Goal: Information Seeking & Learning: Learn about a topic

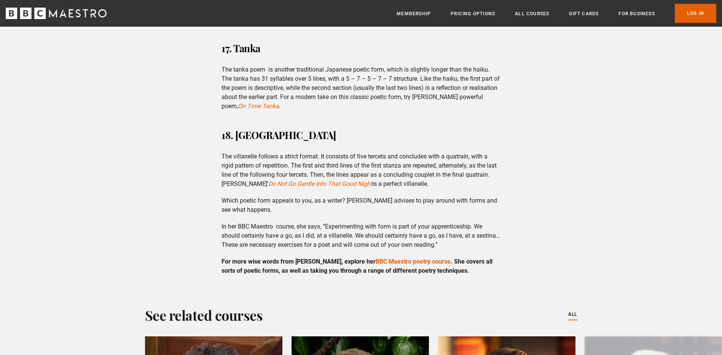
scroll to position [3399, 0]
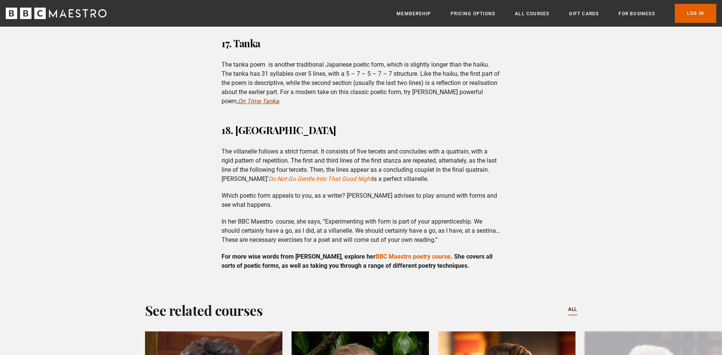
click at [279, 97] on em "On Time Tanka" at bounding box center [258, 100] width 41 height 7
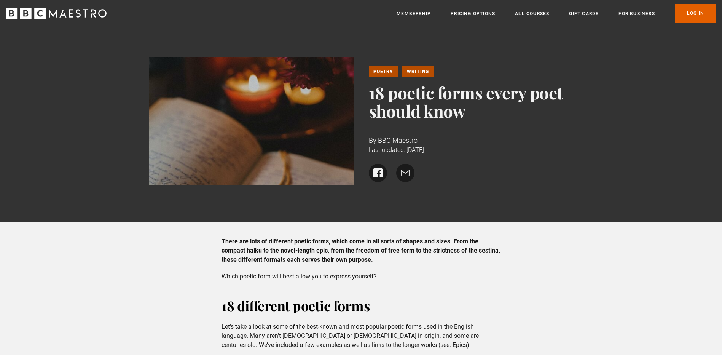
click at [91, 15] on icon "BBC Maestro" at bounding box center [94, 13] width 6 height 8
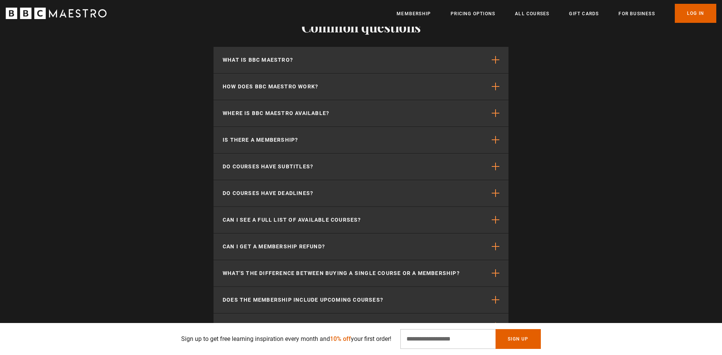
scroll to position [0, 399]
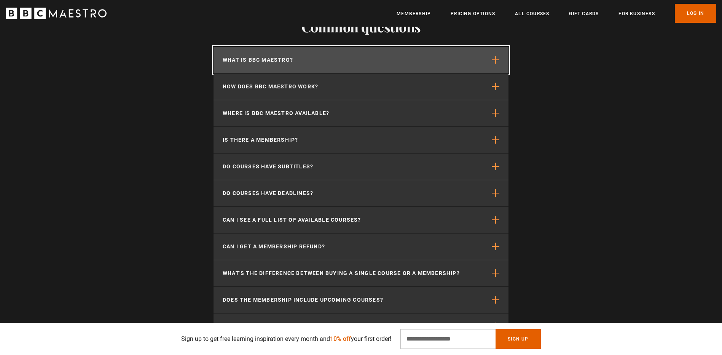
click at [500, 66] on button "What is BBC Maestro?" at bounding box center [361, 60] width 295 height 26
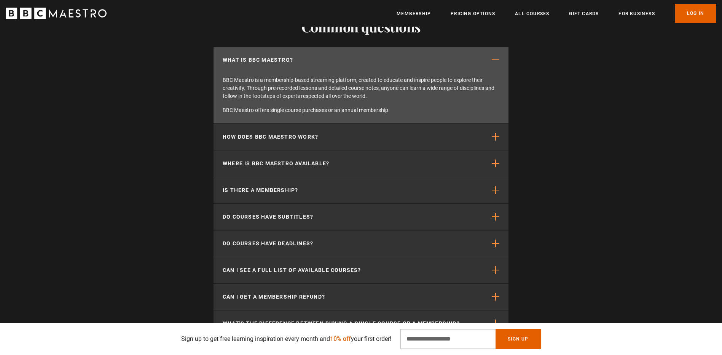
scroll to position [0, 499]
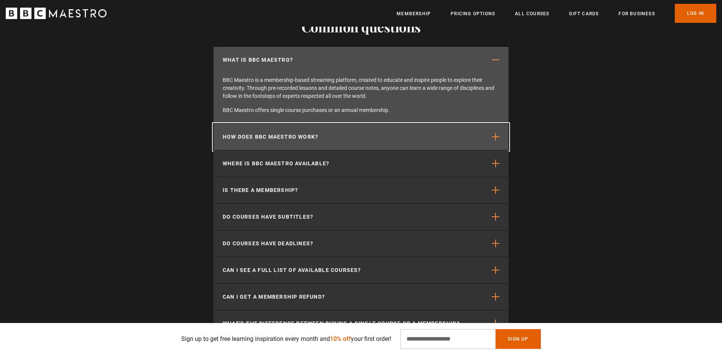
click at [493, 137] on span "button" at bounding box center [496, 137] width 8 height 8
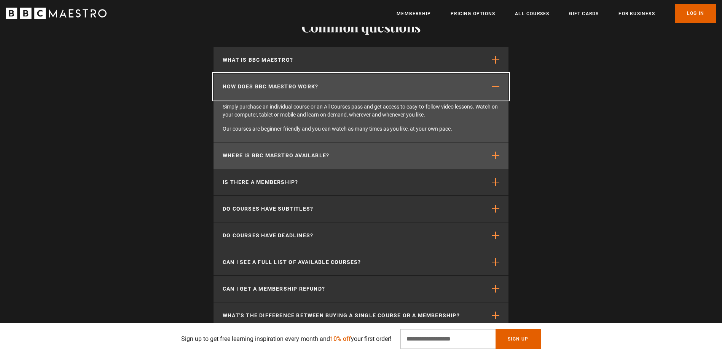
scroll to position [0, 599]
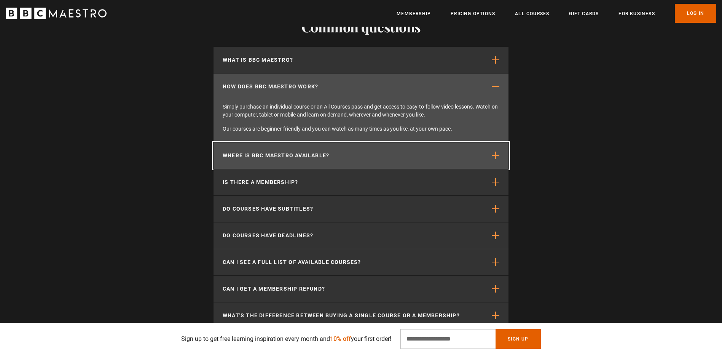
click at [495, 153] on span "button" at bounding box center [496, 156] width 8 height 8
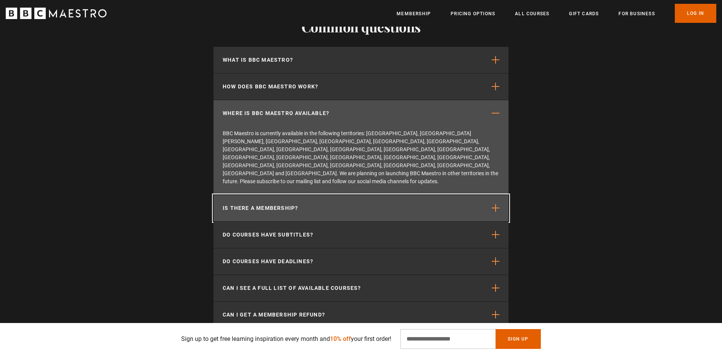
click at [494, 195] on button "Is there a membership?" at bounding box center [361, 208] width 295 height 26
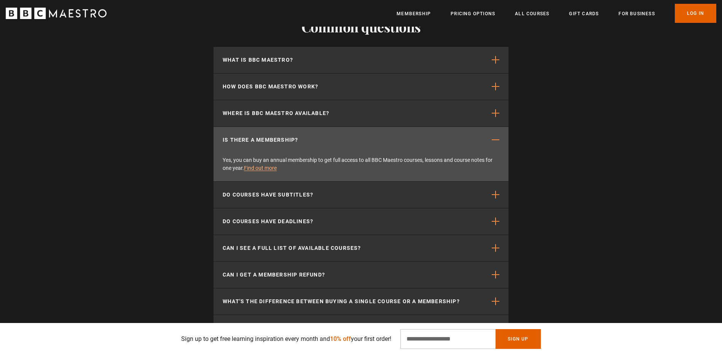
scroll to position [0, 698]
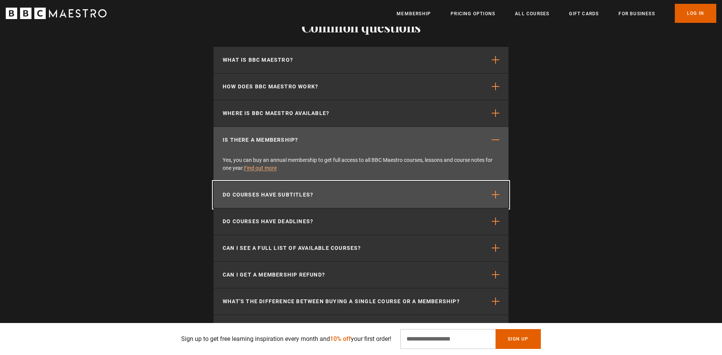
click at [495, 193] on span "button" at bounding box center [496, 195] width 8 height 8
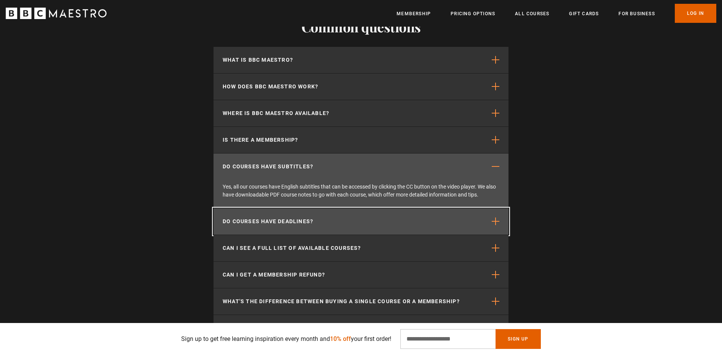
click at [495, 210] on button "Do courses have deadlines?" at bounding box center [361, 221] width 295 height 26
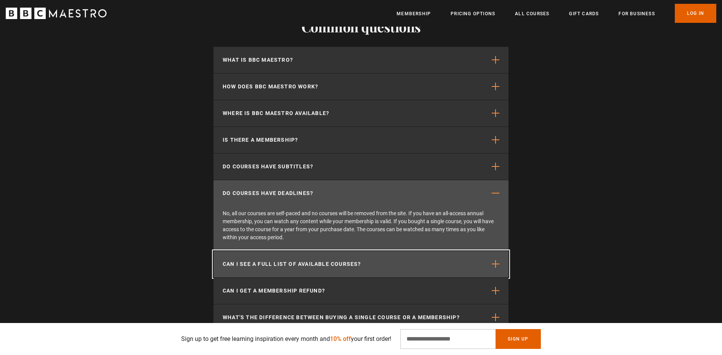
click at [493, 262] on span "button" at bounding box center [496, 264] width 8 height 8
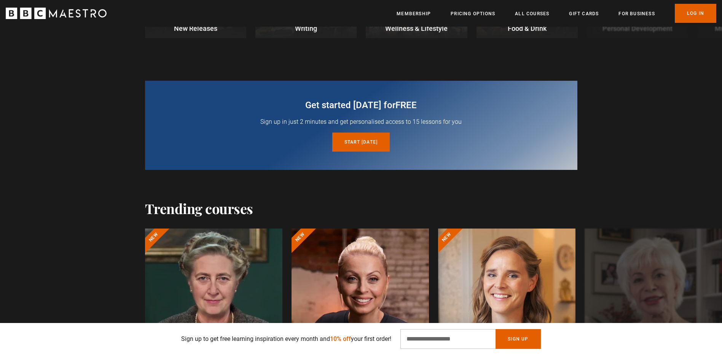
scroll to position [287, 0]
